Goal: Information Seeking & Learning: Learn about a topic

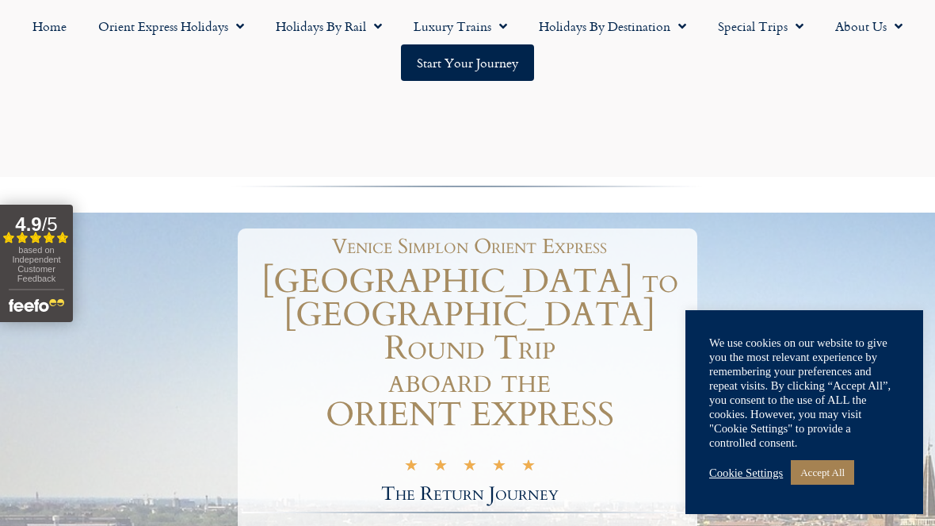
scroll to position [5734, 0]
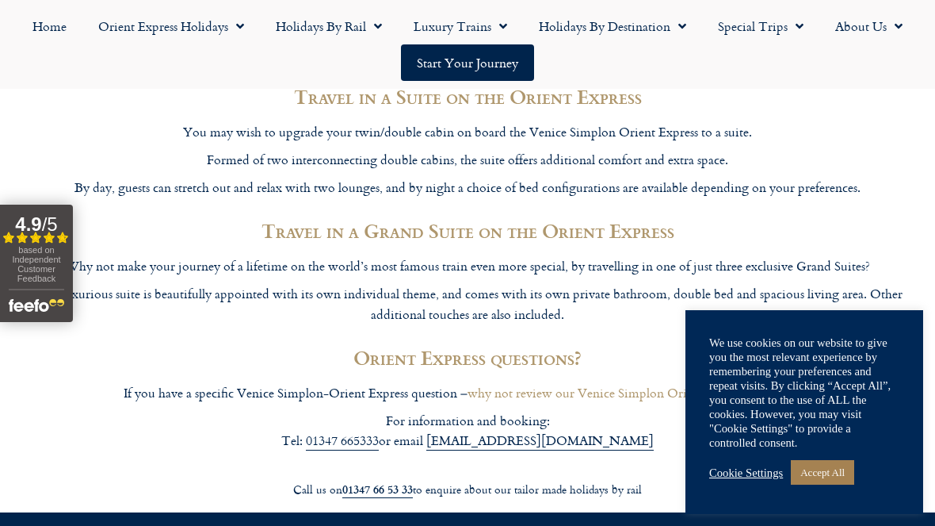
click at [783, 21] on link "Special Trips" at bounding box center [760, 26] width 117 height 36
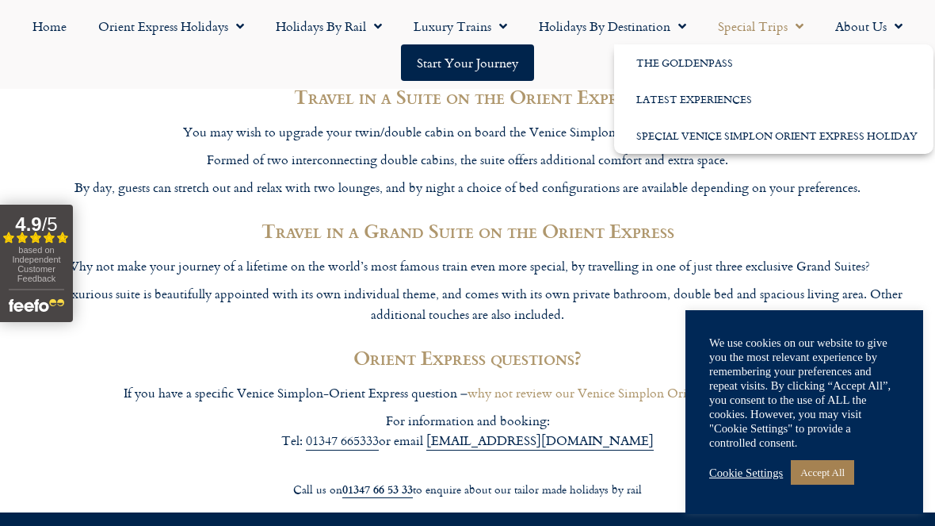
click at [801, 126] on link "Special Venice Simplon Orient Express Holiday" at bounding box center [773, 135] width 319 height 36
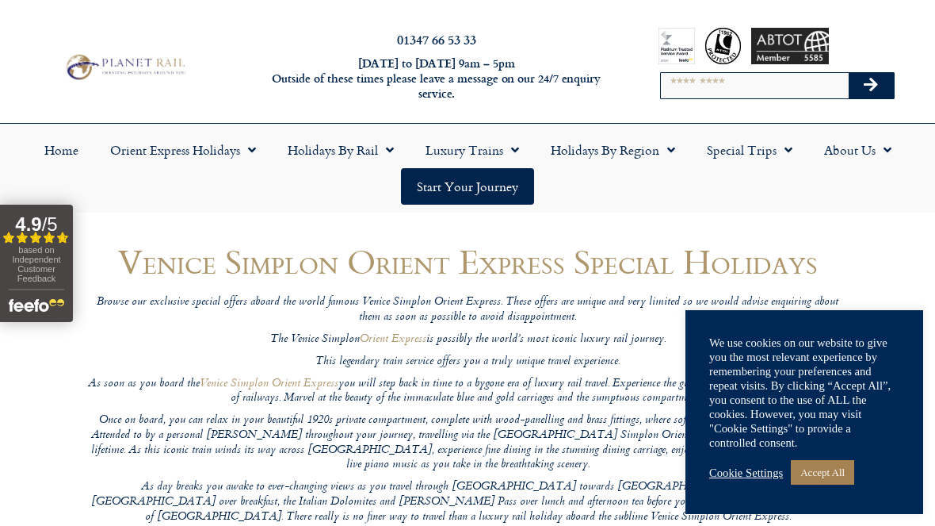
click at [839, 469] on link "Accept All" at bounding box center [822, 472] width 63 height 25
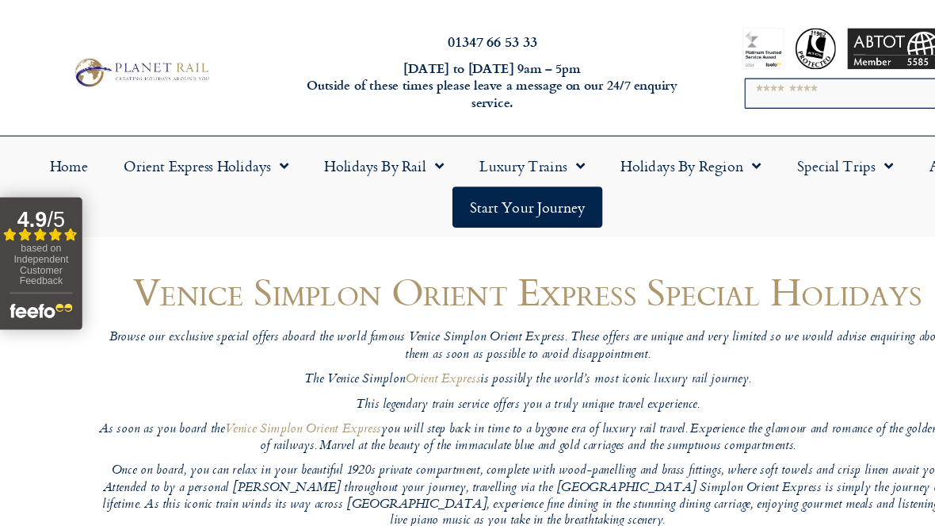
scroll to position [2, 0]
click at [660, 137] on span "Menu" at bounding box center [668, 147] width 16 height 29
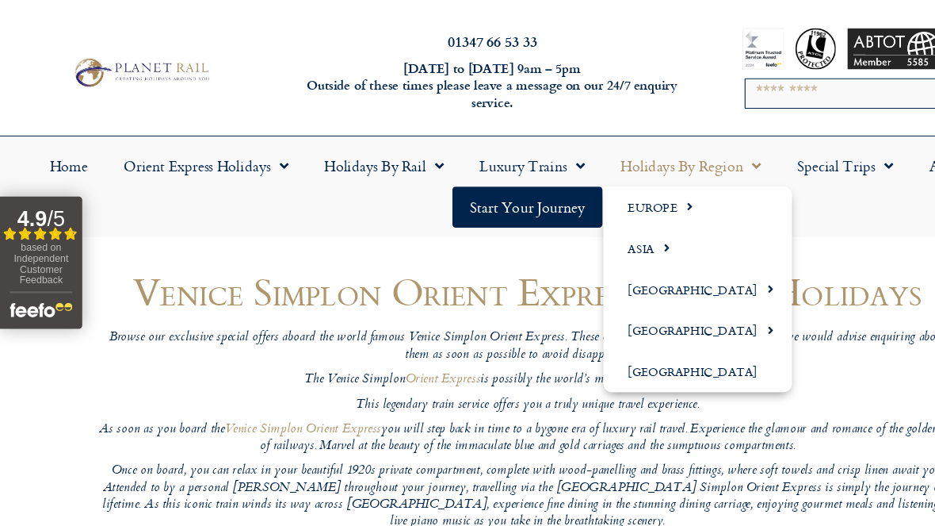
click at [660, 159] on span "Menu" at bounding box center [668, 147] width 16 height 29
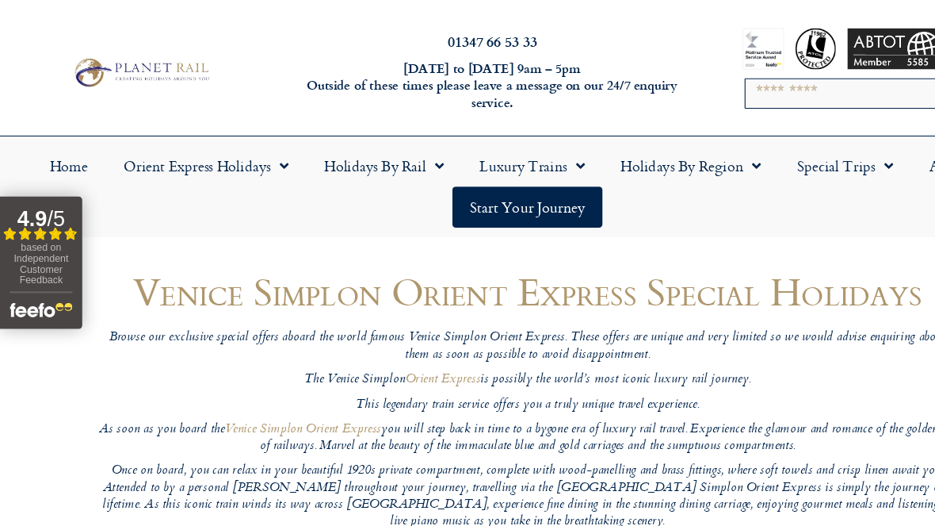
click at [662, 140] on span "Menu" at bounding box center [668, 147] width 16 height 29
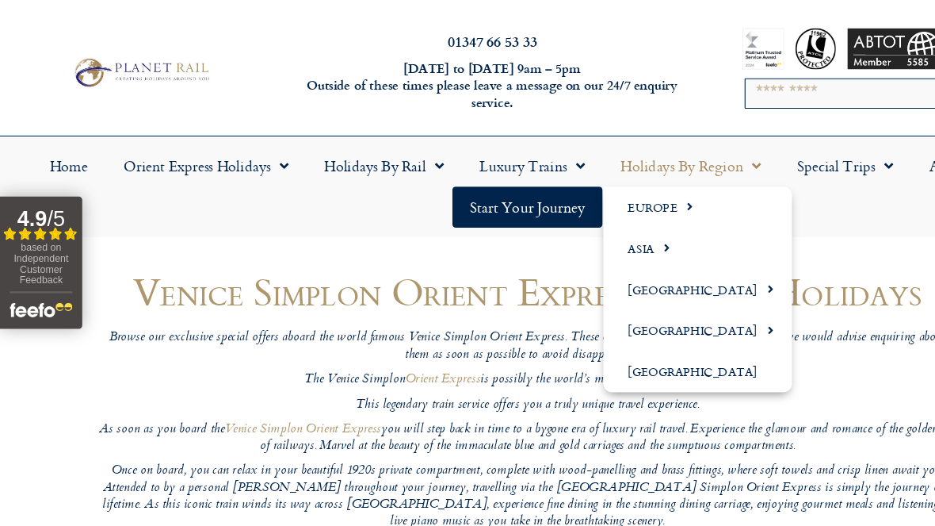
click at [636, 286] on link "[GEOGRAPHIC_DATA]" at bounding box center [618, 293] width 167 height 36
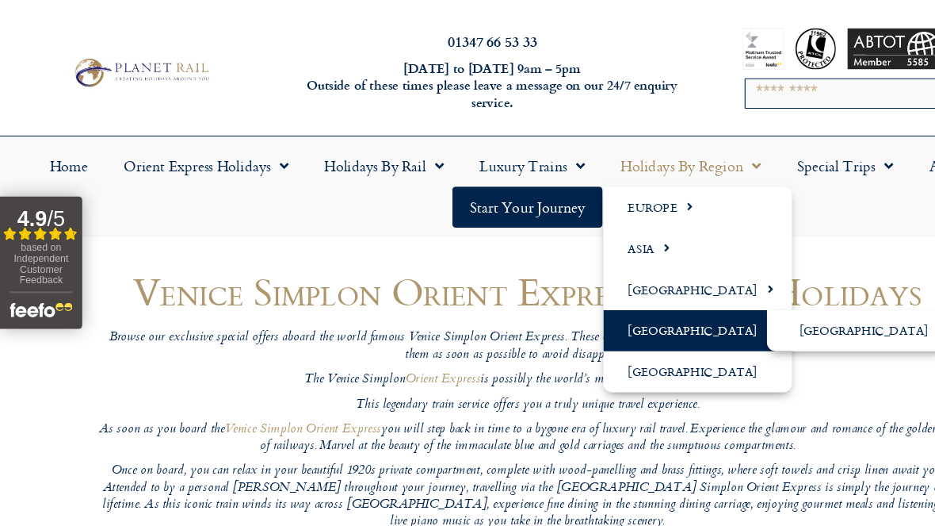
click at [615, 293] on link "[GEOGRAPHIC_DATA]" at bounding box center [618, 293] width 167 height 36
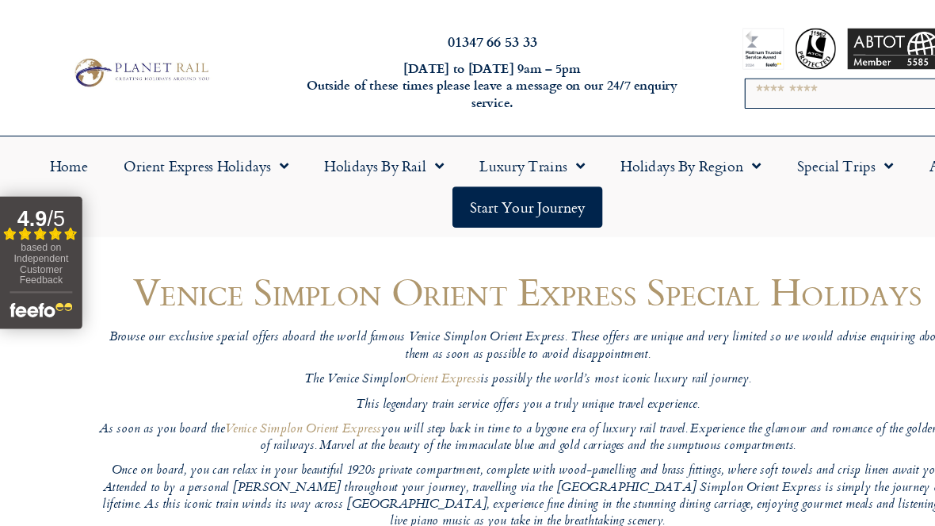
click at [667, 121] on div "Home Orient Express Holidays Venice Simplon-Orient-Express – 2025 Venice Simplo…" at bounding box center [467, 165] width 935 height 89
click at [669, 147] on span "Menu" at bounding box center [668, 147] width 16 height 29
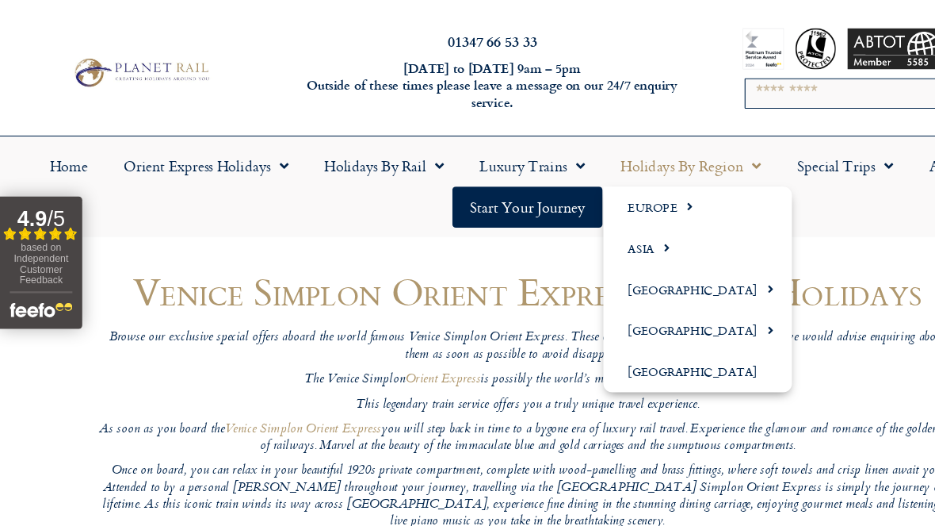
click at [656, 151] on link "Holidays by Region" at bounding box center [613, 147] width 156 height 36
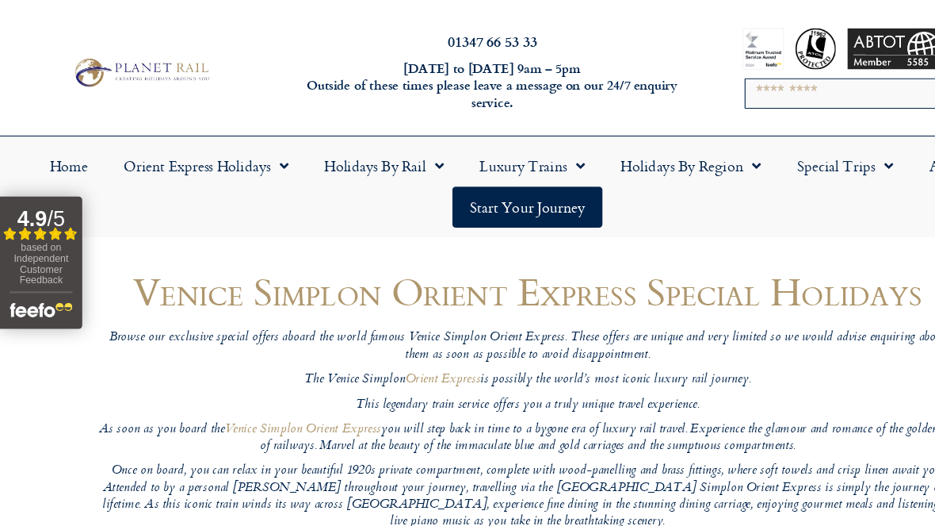
click at [663, 298] on em "Browse our exclusive special offers aboard the world famous Venice Simplon Orie…" at bounding box center [468, 307] width 742 height 34
click at [667, 145] on span "Menu" at bounding box center [668, 147] width 16 height 29
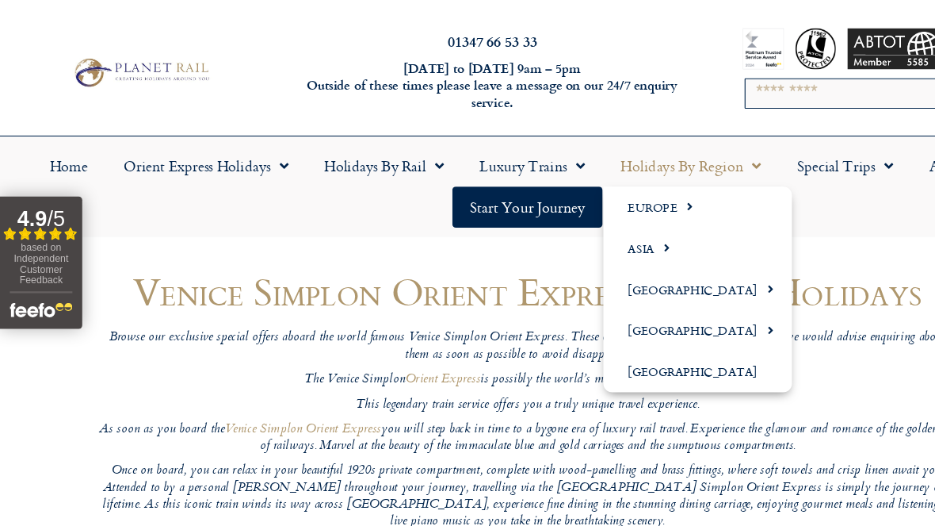
click at [672, 295] on span "Menu" at bounding box center [679, 293] width 14 height 26
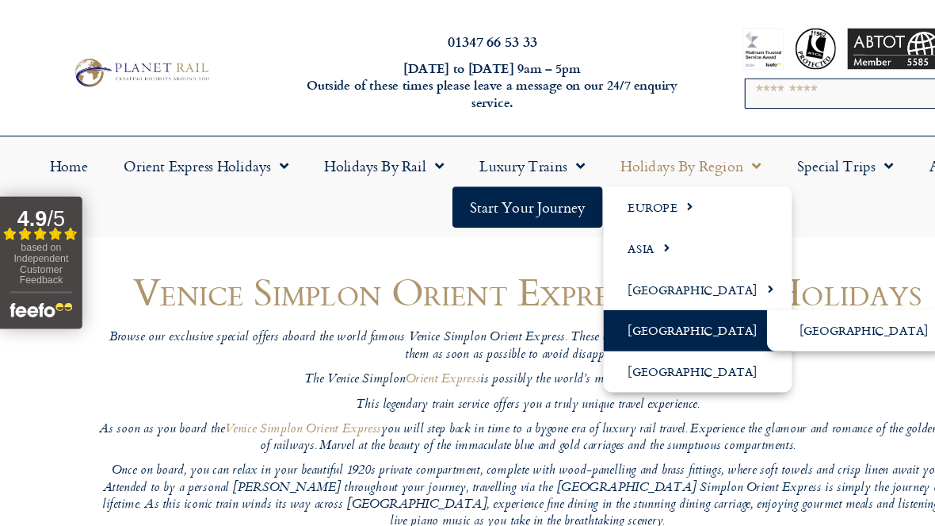
click at [739, 296] on link "[GEOGRAPHIC_DATA]" at bounding box center [759, 293] width 159 height 36
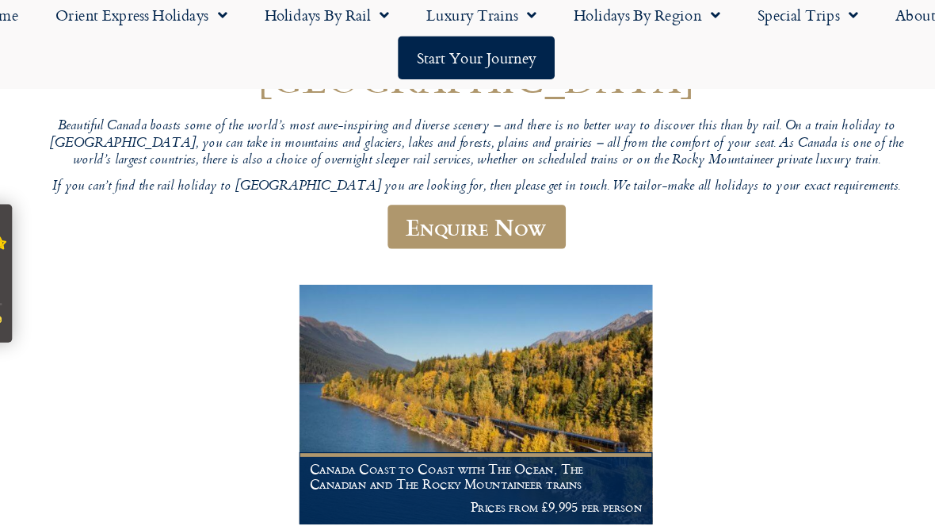
scroll to position [182, 0]
click at [530, 438] on p "Prices from £9,995 per person" at bounding box center [467, 444] width 283 height 13
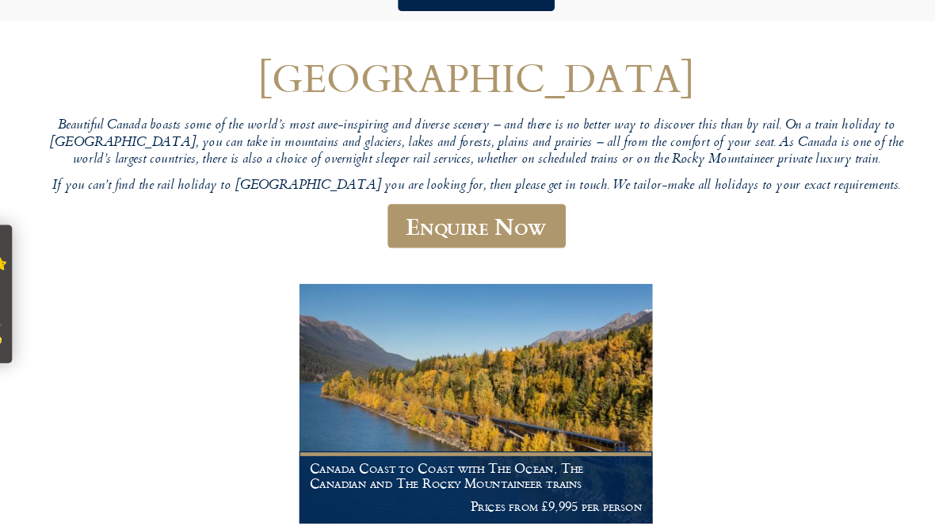
scroll to position [186, 0]
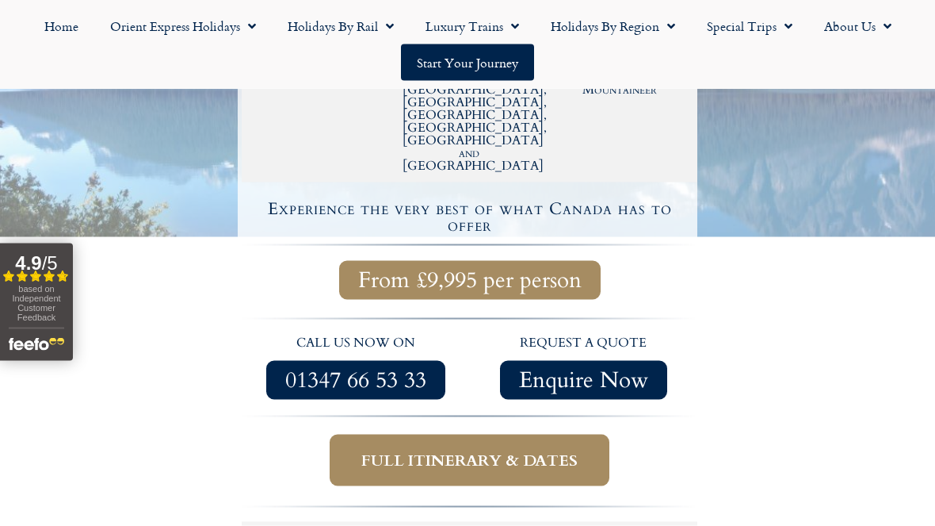
scroll to position [504, 0]
click at [568, 449] on span "Full itinerary & dates" at bounding box center [469, 459] width 216 height 20
click at [526, 449] on span "Full itinerary & dates" at bounding box center [469, 459] width 216 height 20
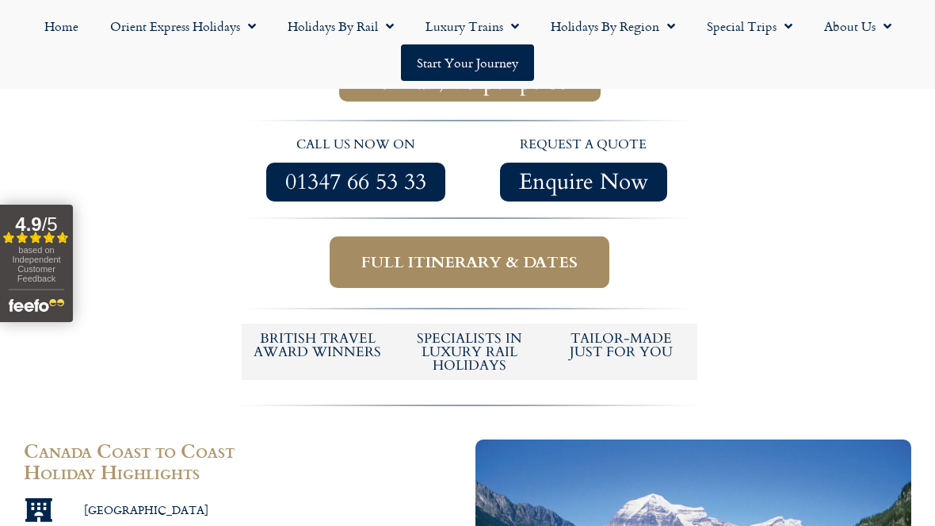
scroll to position [554, 0]
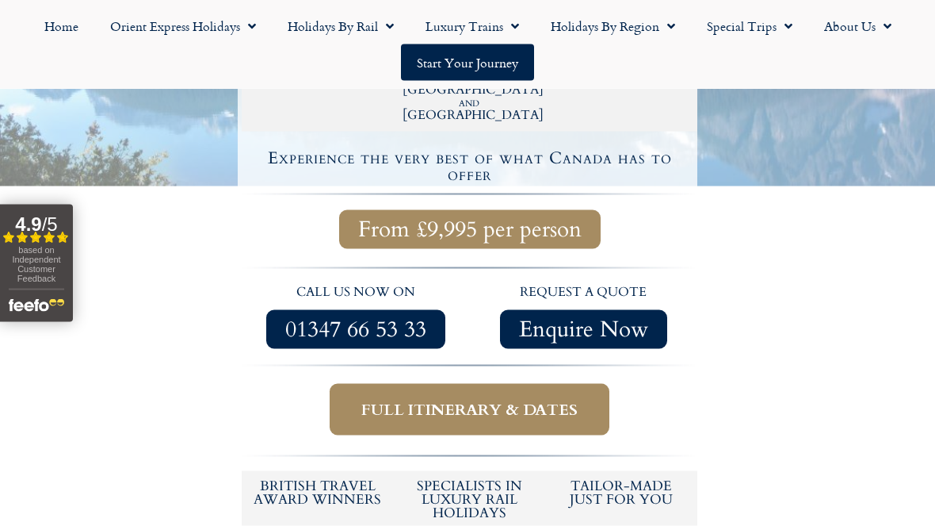
click at [537, 400] on span "Full itinerary & dates" at bounding box center [469, 410] width 216 height 20
click at [545, 400] on span "Full itinerary & dates" at bounding box center [469, 410] width 216 height 20
click at [542, 400] on span "Full itinerary & dates" at bounding box center [469, 410] width 216 height 20
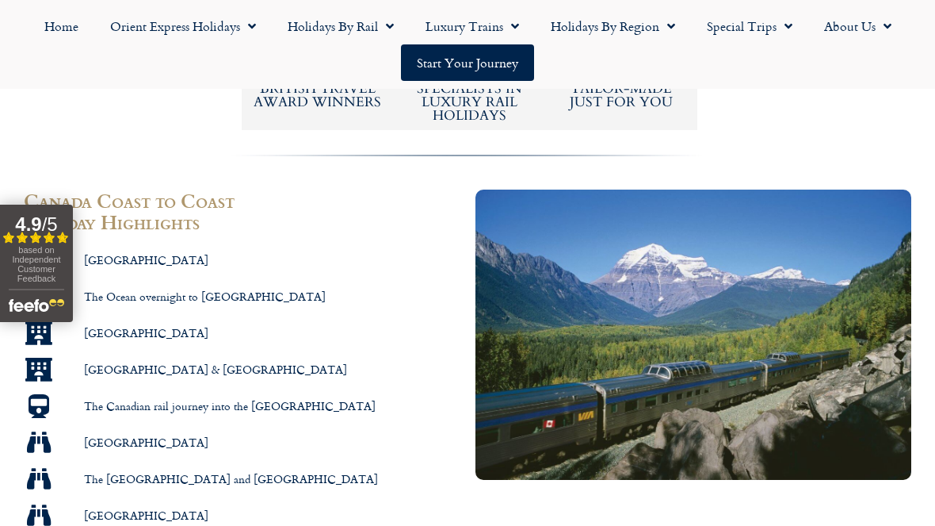
scroll to position [949, 0]
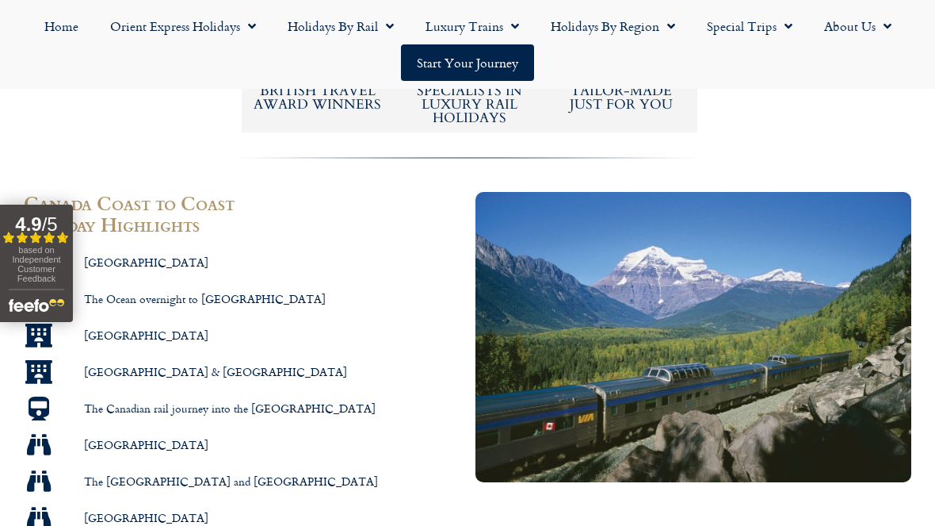
click at [96, 255] on span "[GEOGRAPHIC_DATA]" at bounding box center [144, 262] width 128 height 15
click at [147, 292] on span "The Ocean overnight to [GEOGRAPHIC_DATA]" at bounding box center [203, 299] width 246 height 15
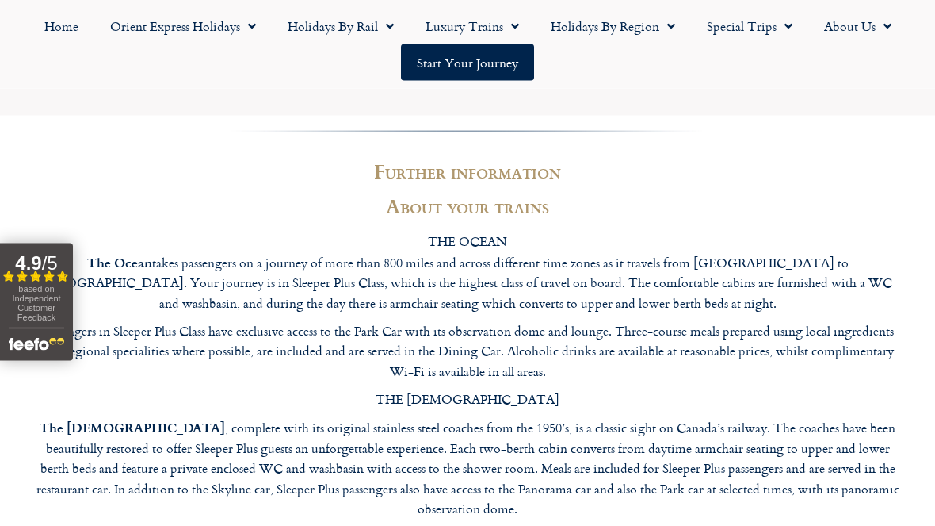
scroll to position [8221, 0]
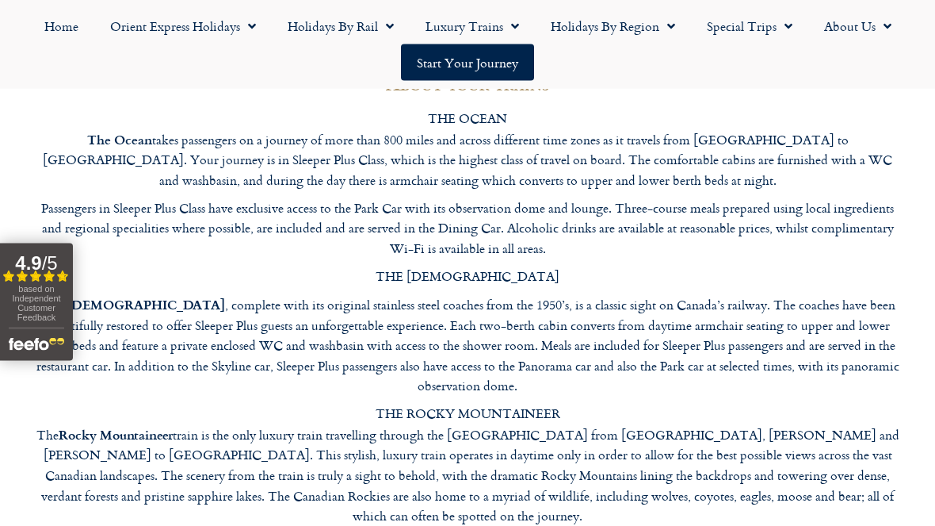
scroll to position [8340, 0]
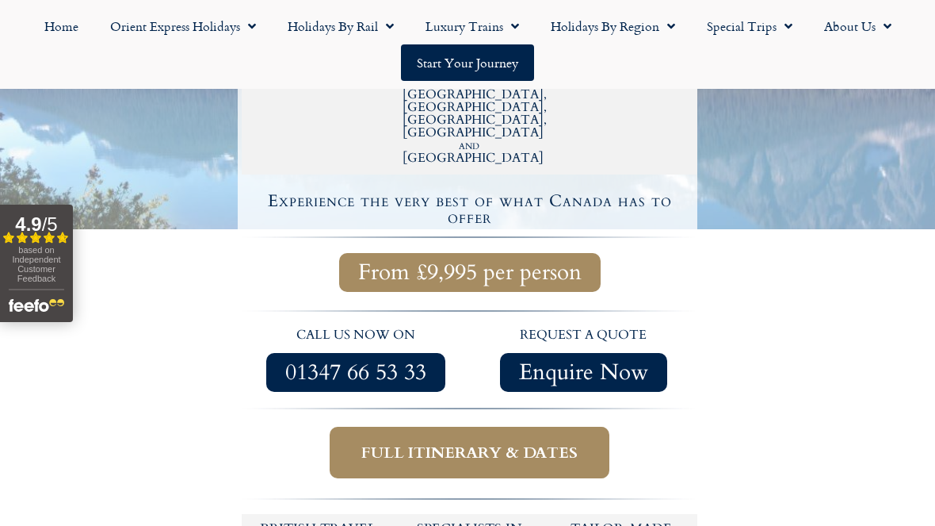
scroll to position [511, 0]
